Goal: Transaction & Acquisition: Book appointment/travel/reservation

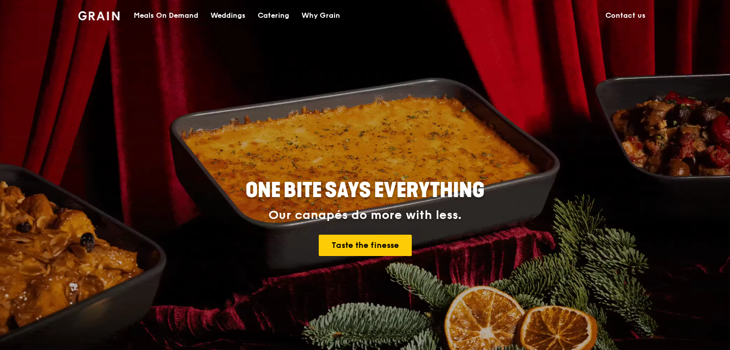
click at [283, 15] on div "Catering" at bounding box center [274, 16] width 32 height 31
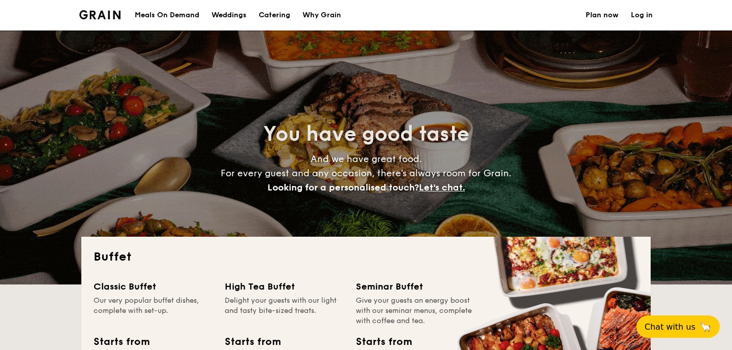
select select
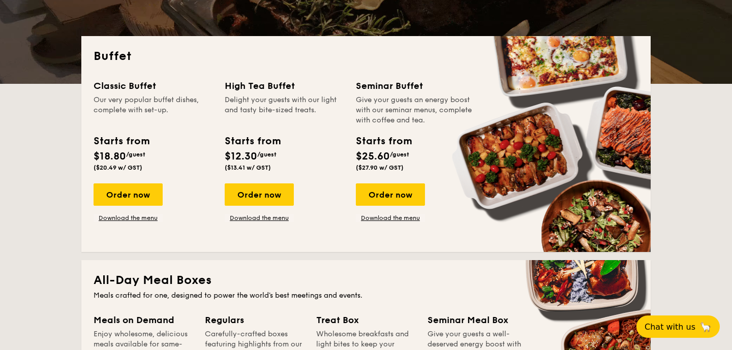
scroll to position [276, 0]
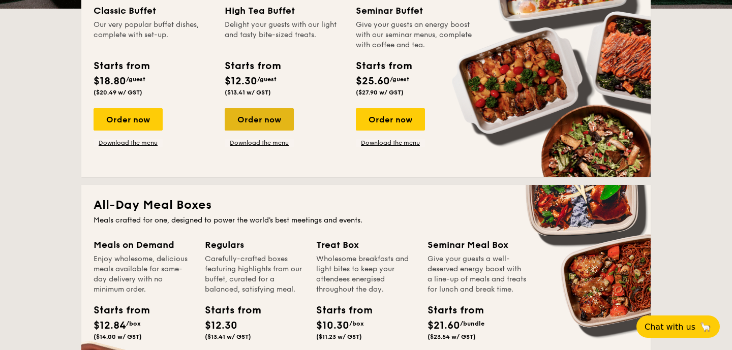
click at [267, 117] on div "Order now" at bounding box center [259, 119] width 69 height 22
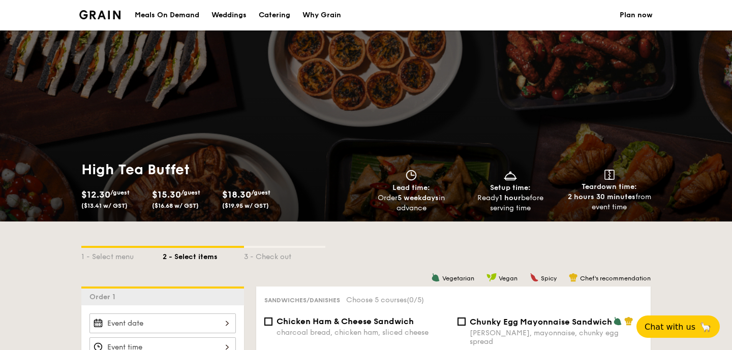
select select
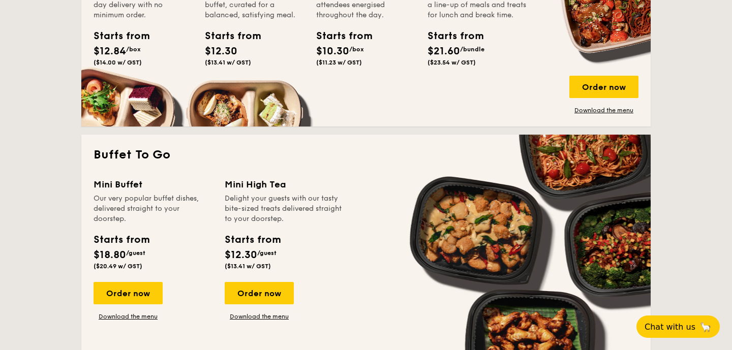
scroll to position [630, 0]
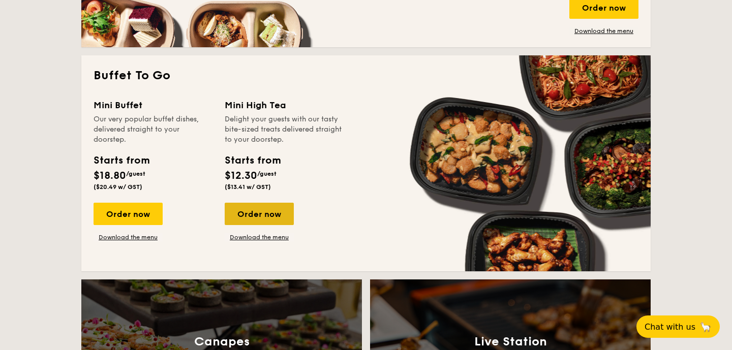
click at [270, 213] on div "Order now" at bounding box center [259, 214] width 69 height 22
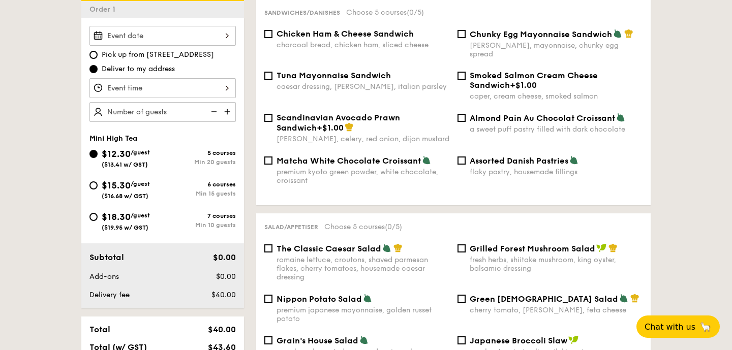
scroll to position [289, 0]
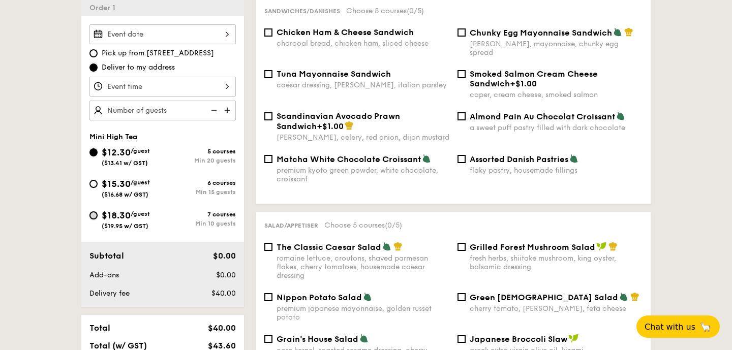
click at [94, 214] on input "$18.30 /guest ($19.95 w/ GST) 7 courses Min 10 guests" at bounding box center [93, 215] width 8 height 8
radio input "true"
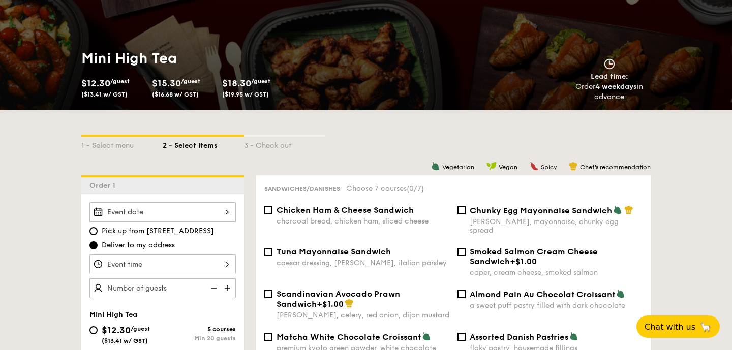
scroll to position [109, 0]
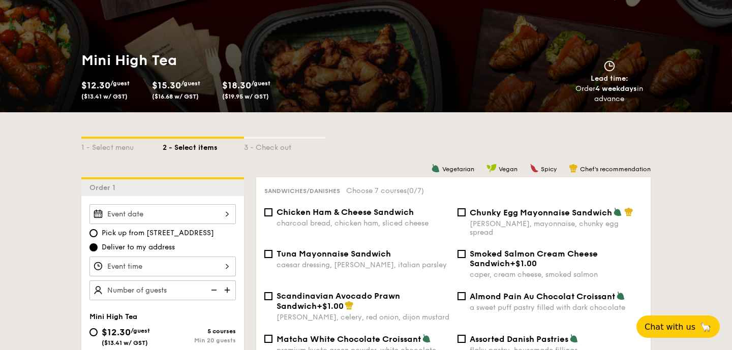
select select
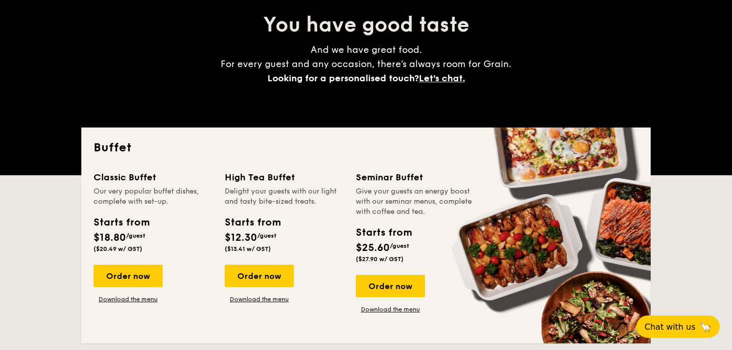
scroll to position [1517, 0]
